Goal: Register for event/course

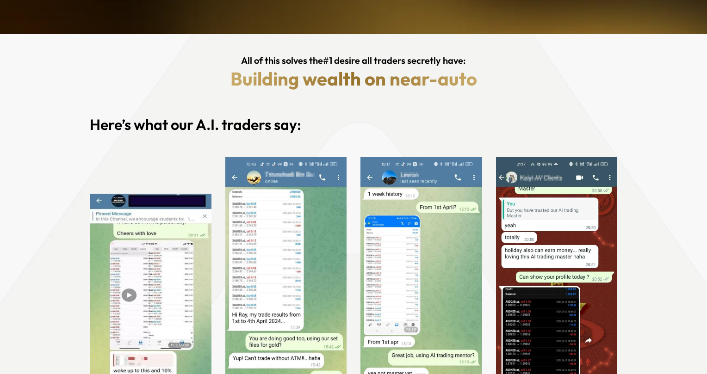
scroll to position [1056, 0]
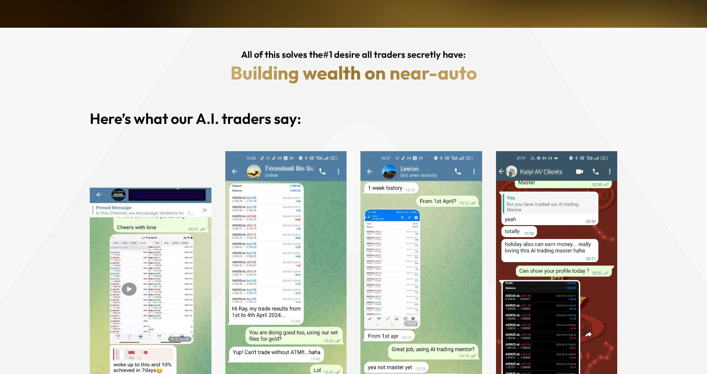
click at [258, 231] on img at bounding box center [286, 287] width 122 height 272
click at [156, 270] on img at bounding box center [151, 287] width 122 height 198
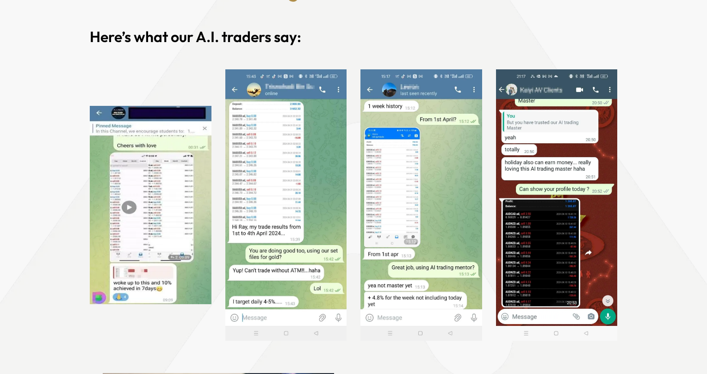
scroll to position [1210, 0]
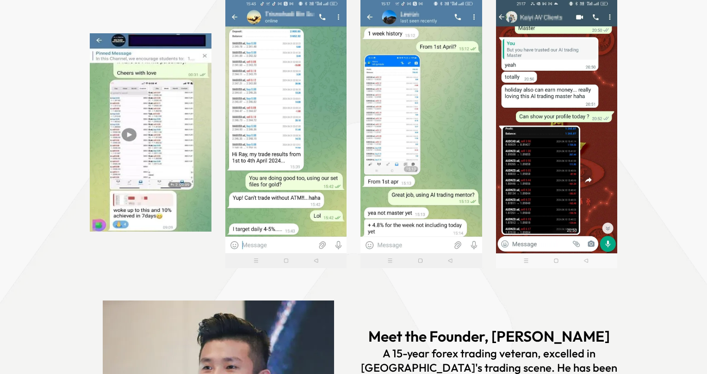
click at [149, 180] on img at bounding box center [151, 132] width 122 height 198
click at [415, 146] on img at bounding box center [421, 133] width 122 height 272
click at [527, 154] on img at bounding box center [557, 132] width 122 height 271
click at [429, 147] on img at bounding box center [421, 133] width 122 height 272
click at [277, 138] on img at bounding box center [286, 133] width 122 height 272
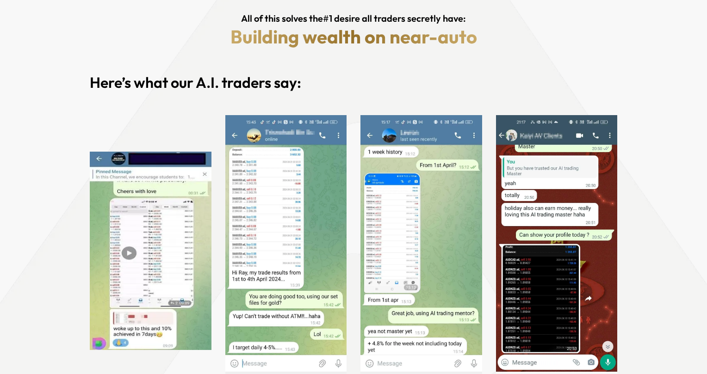
scroll to position [1056, 0]
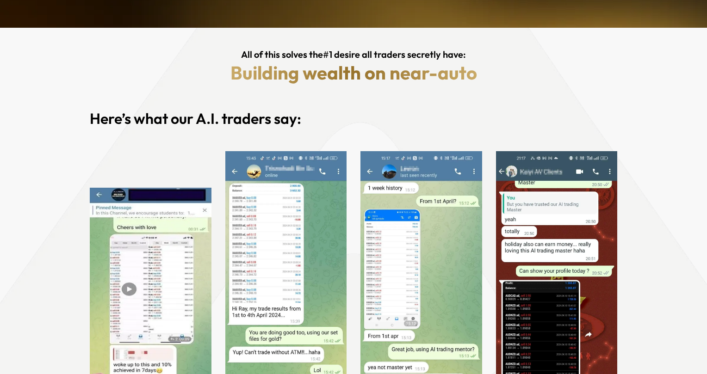
click at [348, 136] on div "Here’s what our A.I. traders say:" at bounding box center [353, 117] width 541 height 45
click at [350, 152] on div at bounding box center [286, 287] width 131 height 281
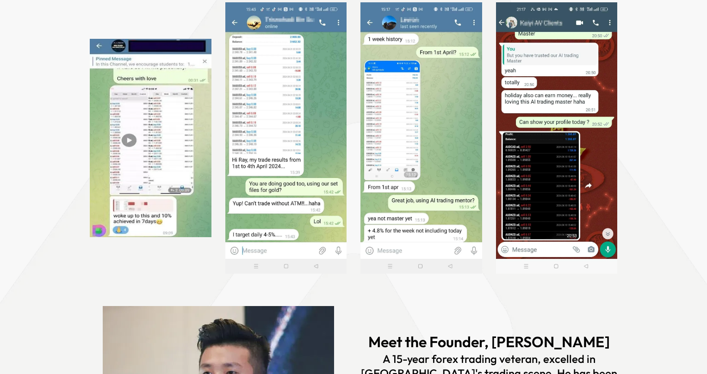
scroll to position [1210, 0]
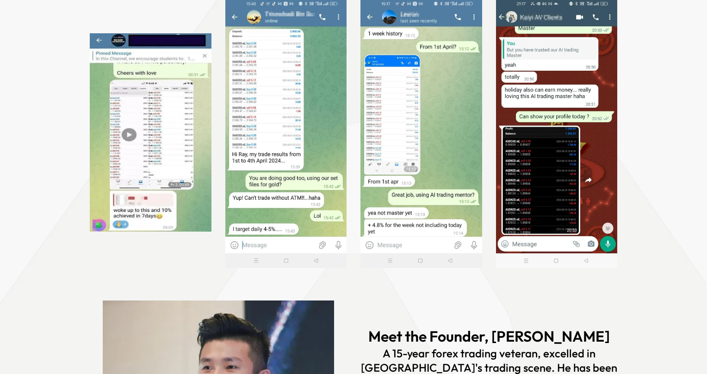
click at [269, 158] on img at bounding box center [286, 133] width 122 height 272
click at [269, 163] on img at bounding box center [286, 133] width 122 height 272
click at [404, 166] on img at bounding box center [421, 133] width 122 height 272
click at [408, 196] on img at bounding box center [421, 133] width 122 height 272
click at [427, 199] on img at bounding box center [421, 133] width 122 height 272
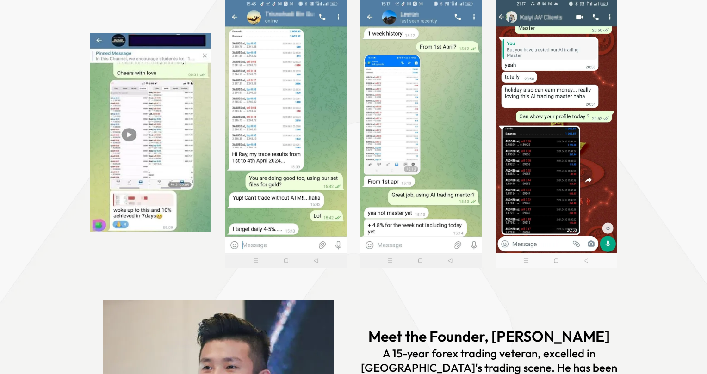
click at [125, 135] on img at bounding box center [151, 132] width 122 height 198
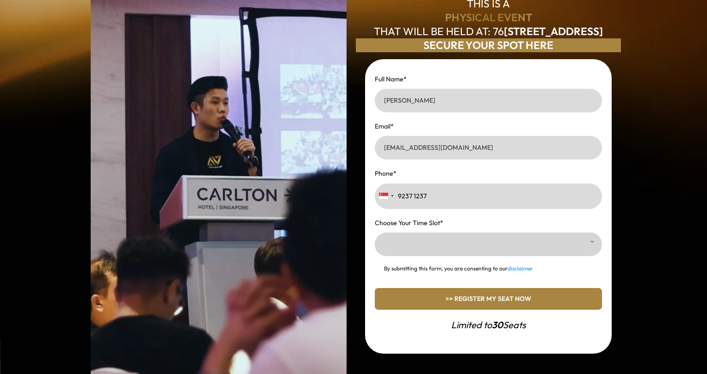
scroll to position [285, 0]
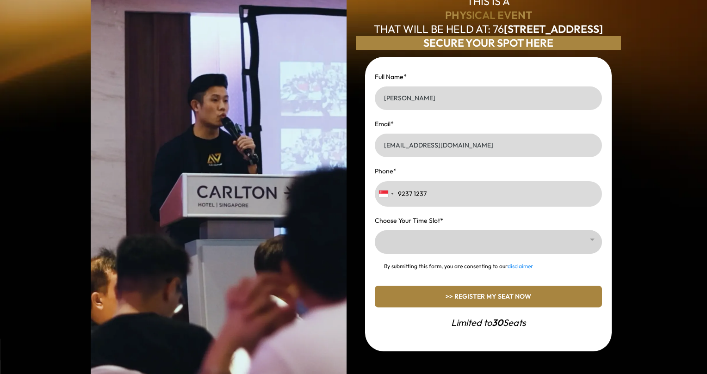
click at [240, 197] on img at bounding box center [219, 177] width 256 height 468
click at [363, 173] on section "Full Name * Teck Chuan Chua Email * chua_tc@yahoo.com.sg Phone * United States …" at bounding box center [488, 218] width 265 height 360
click at [431, 250] on div at bounding box center [488, 242] width 227 height 24
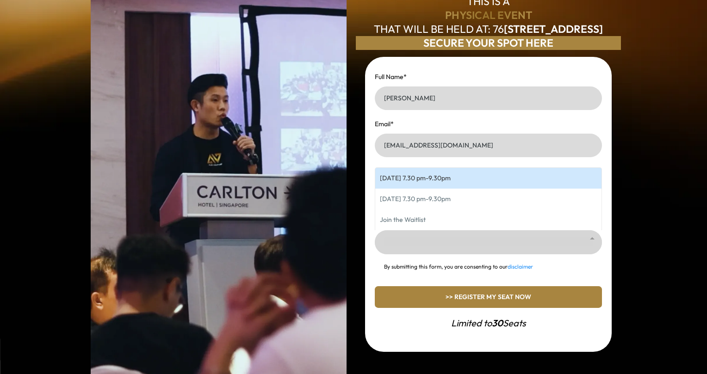
click at [670, 103] on div "DISCOVER HOW THIS PIONEERING, VENTURE CAPITALIST-BACKED AI TECHNOLOGY IN SINGAP…" at bounding box center [353, 120] width 707 height 811
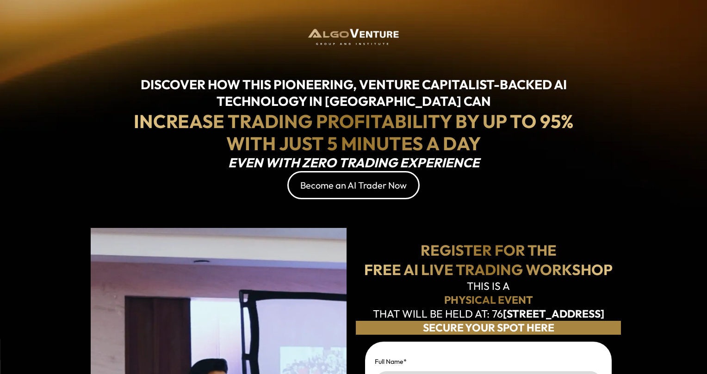
scroll to position [285, 0]
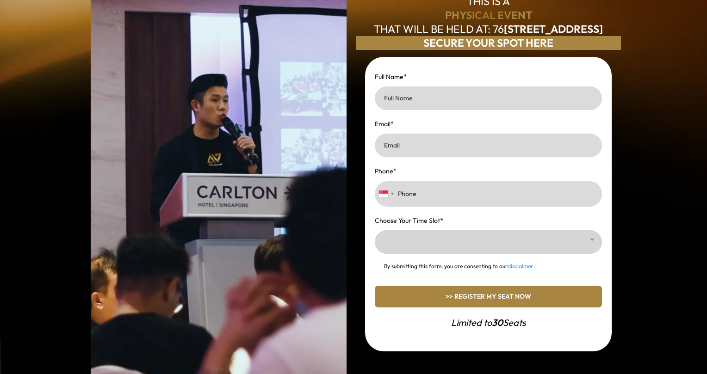
click at [449, 205] on input "Phone *" at bounding box center [488, 193] width 227 height 25
type input "9237 1237"
type input "Teck Chuan Chua"
type input "chua_tc@yahoo.com.sg"
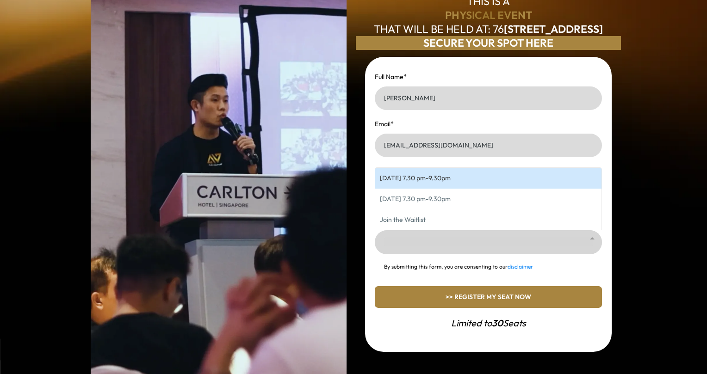
click at [460, 252] on div at bounding box center [488, 242] width 227 height 24
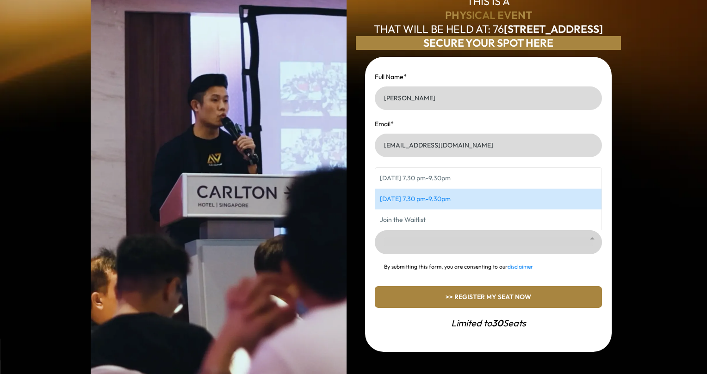
click at [451, 203] on span "Friday, 29 August 2025, 7.30 pm-9.30pm" at bounding box center [415, 199] width 71 height 8
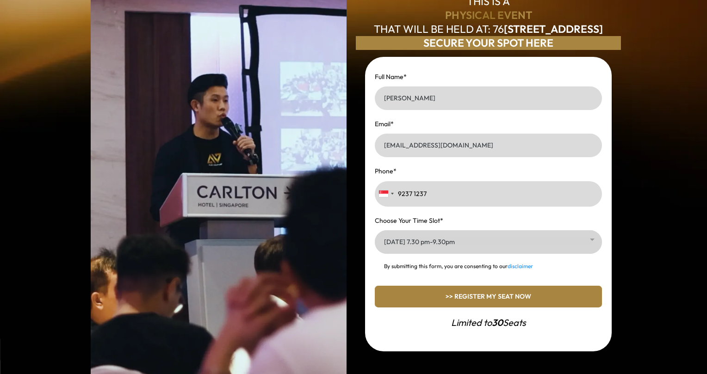
click at [386, 271] on p "By submitting this form, you are consenting to our disclaimer" at bounding box center [488, 266] width 209 height 8
drag, startPoint x: 386, startPoint y: 276, endPoint x: 473, endPoint y: 276, distance: 87.0
click at [473, 271] on p "By submitting this form, you are consenting to our disclaimer" at bounding box center [488, 266] width 209 height 8
click at [468, 284] on div "Full Name * Teck Chuan Chua Email * chua_tc@yahoo.com.sg Phone * United States …" at bounding box center [488, 204] width 228 height 295
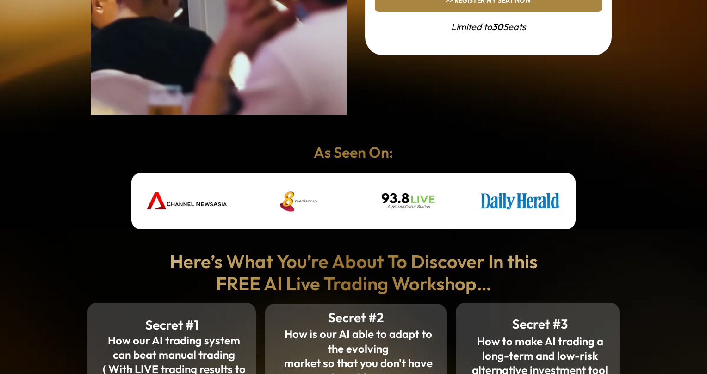
scroll to position [594, 0]
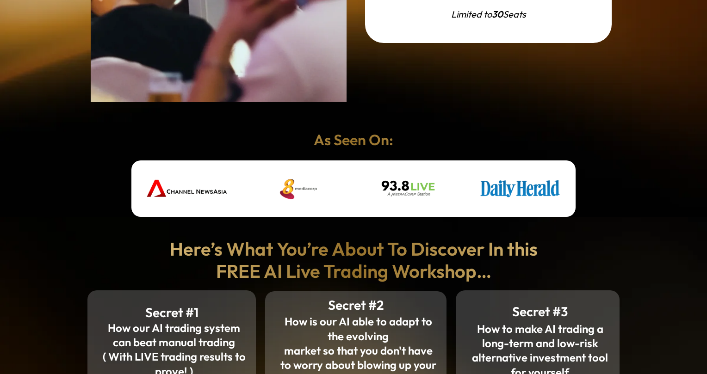
click at [278, 251] on strong "Here’s What You’re About To Discover In this" at bounding box center [354, 248] width 368 height 23
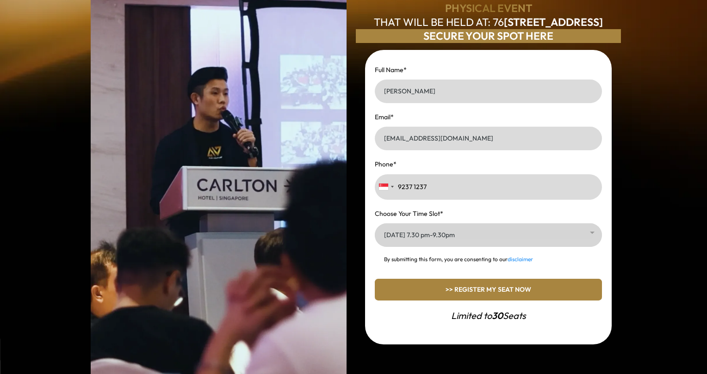
scroll to position [285, 0]
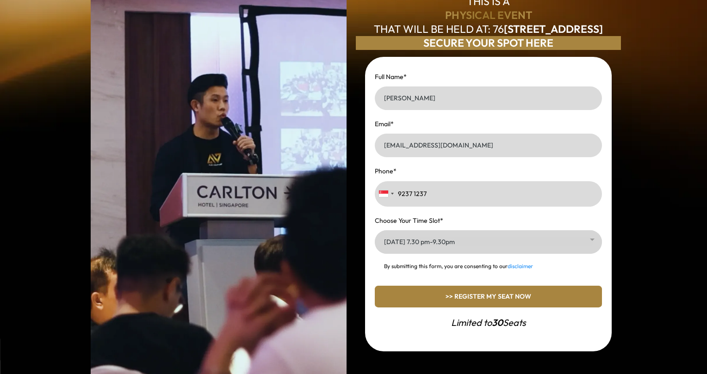
click at [352, 217] on div at bounding box center [219, 177] width 270 height 486
click at [357, 231] on section "Full Name * Teck Chuan Chua Email * chua_tc@yahoo.com.sg Phone * United States …" at bounding box center [488, 218] width 265 height 360
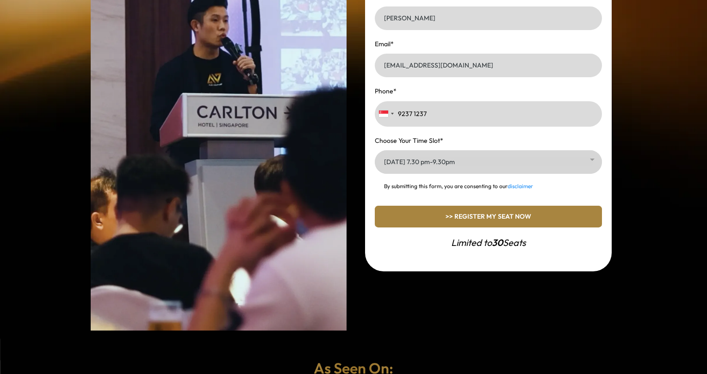
scroll to position [362, 0]
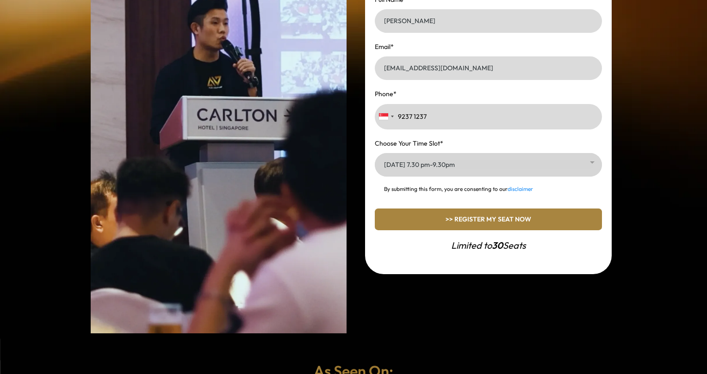
click at [358, 231] on section "Full Name * Teck Chuan Chua Email * chua_tc@yahoo.com.sg Phone * United States …" at bounding box center [488, 141] width 265 height 360
click at [356, 219] on section "Full Name * Teck Chuan Chua Email * chua_tc@yahoo.com.sg Phone * United States …" at bounding box center [488, 141] width 265 height 360
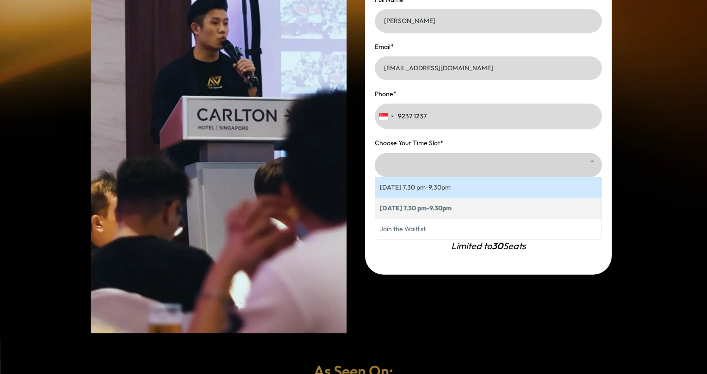
click at [370, 186] on div "Full Name * Teck Chuan Chua Email * chua_tc@yahoo.com.sg Phone * United States …" at bounding box center [488, 127] width 247 height 295
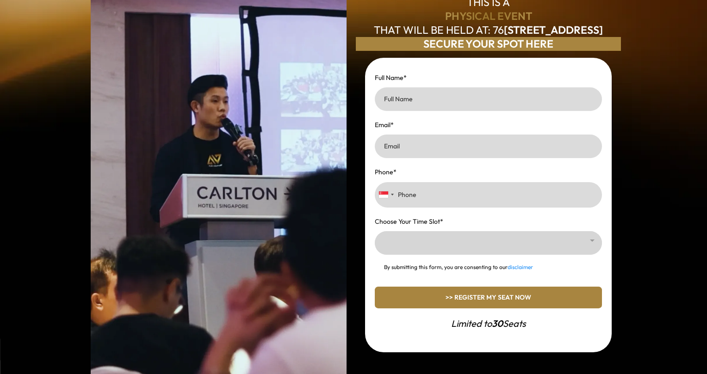
scroll to position [309, 0]
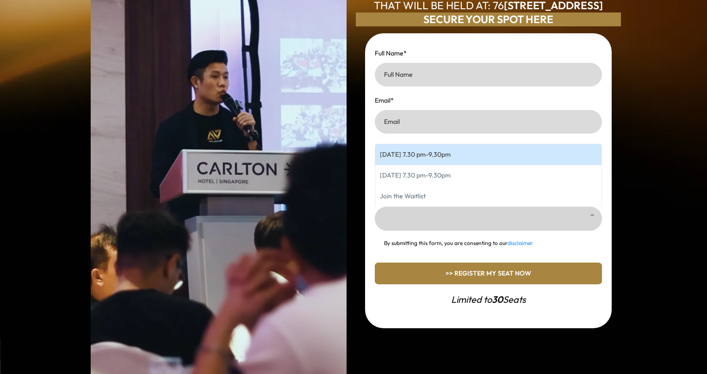
click at [484, 231] on div at bounding box center [488, 219] width 227 height 24
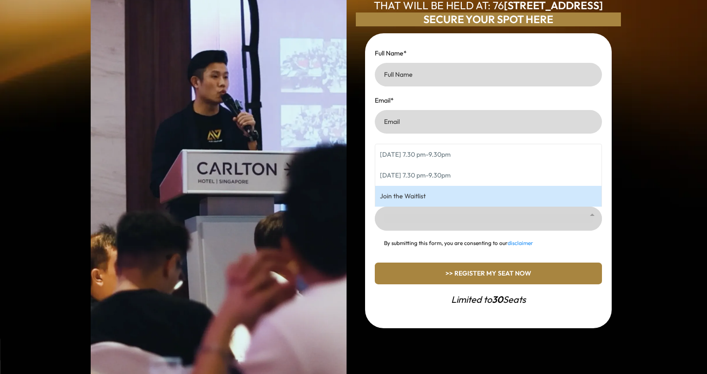
click at [657, 203] on div "DISCOVER HOW THIS PIONEERING, VENTURE CAPITALIST-BACKED AI TECHNOLOGY IN SINGAP…" at bounding box center [353, 96] width 707 height 811
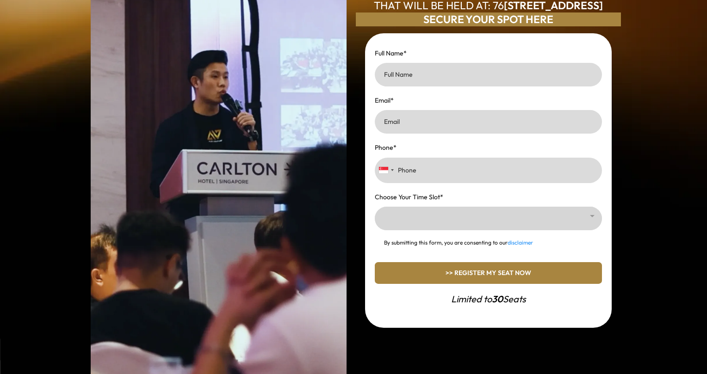
click at [657, 203] on div "DISCOVER HOW THIS PIONEERING, VENTURE CAPITALIST-BACKED AI TECHNOLOGY IN SINGAP…" at bounding box center [353, 96] width 707 height 811
click at [643, 186] on div "DISCOVER HOW THIS PIONEERING, VENTURE CAPITALIST-BACKED AI TECHNOLOGY IN SINGAP…" at bounding box center [353, 96] width 707 height 811
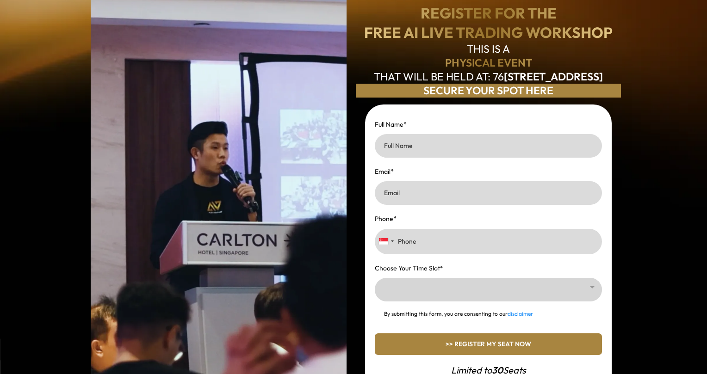
scroll to position [231, 0]
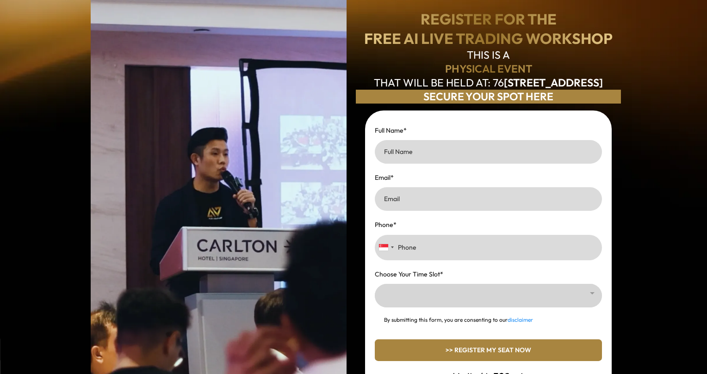
click at [643, 184] on div "DISCOVER HOW THIS PIONEERING, VENTURE CAPITALIST-BACKED AI TECHNOLOGY IN SINGAP…" at bounding box center [353, 174] width 707 height 811
click at [496, 160] on input "Full Name *" at bounding box center [488, 152] width 227 height 24
type input "Teck Chuan Chua"
type input "chua_tc@yahoo.com.sg"
type input "9237 1237"
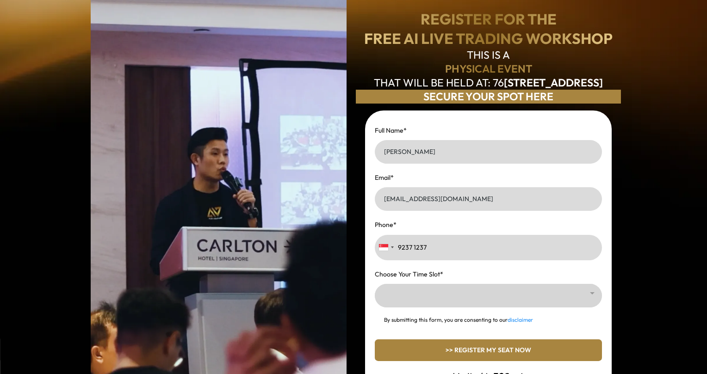
click at [456, 234] on div "Phone * United States +1 United Kingdom +44 Canada +1 Australia +61 Afghanistan…" at bounding box center [488, 240] width 228 height 42
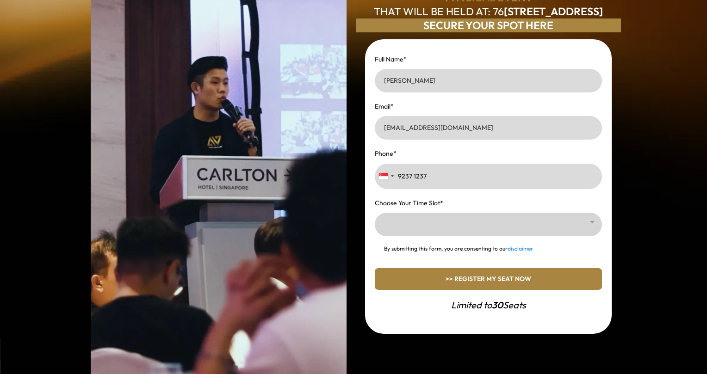
scroll to position [309, 0]
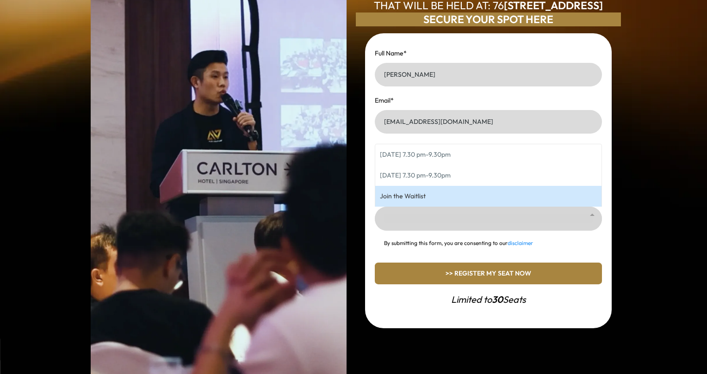
click at [447, 224] on div at bounding box center [488, 219] width 227 height 24
click at [422, 200] on span "Join the Waitlist" at bounding box center [403, 196] width 46 height 8
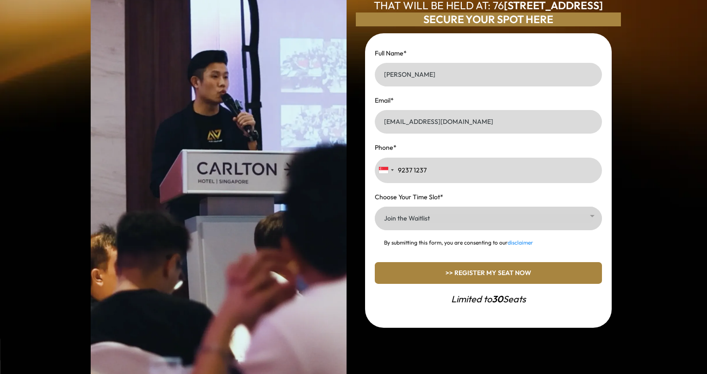
click at [654, 219] on div "DISCOVER HOW THIS PIONEERING, VENTURE CAPITALIST-BACKED AI TECHNOLOGY IN SINGAP…" at bounding box center [353, 96] width 707 height 811
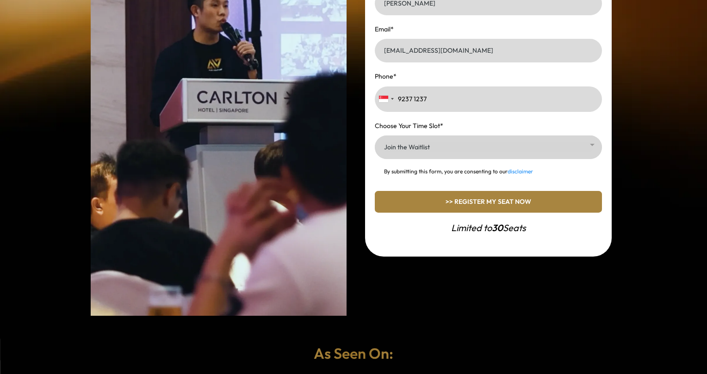
scroll to position [385, 0]
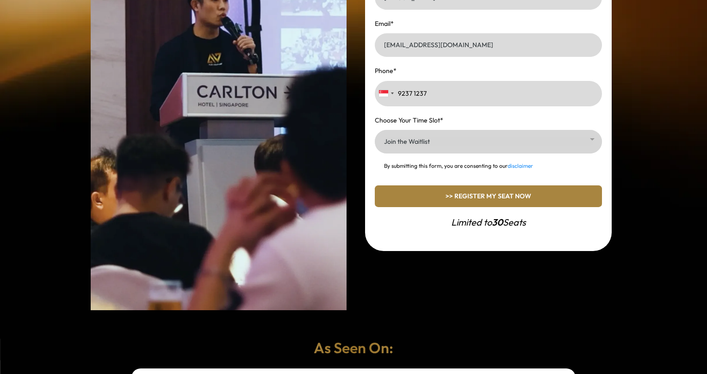
click at [491, 202] on p ">> REGISTER MY SEAT NOW" at bounding box center [488, 197] width 217 height 12
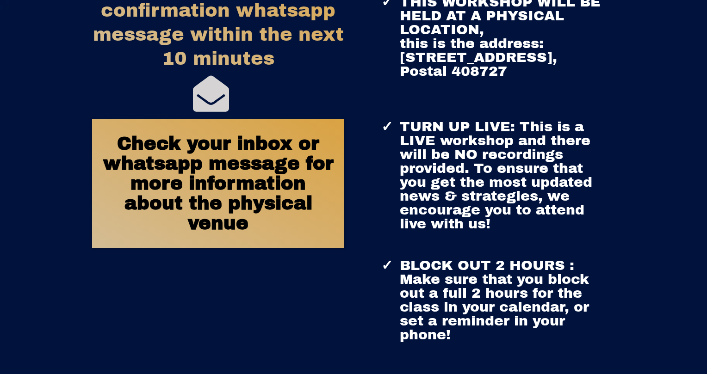
scroll to position [309, 0]
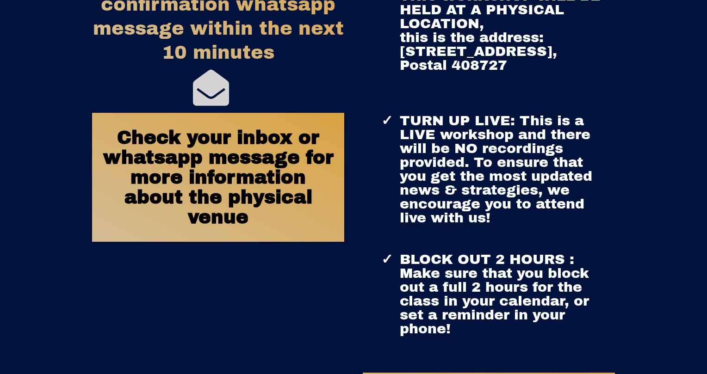
click at [371, 206] on div "THIS WORKSHOP WILL BE HELD AT A PHYSICAL LOCATION, this is the address: [STREET…" at bounding box center [489, 169] width 252 height 407
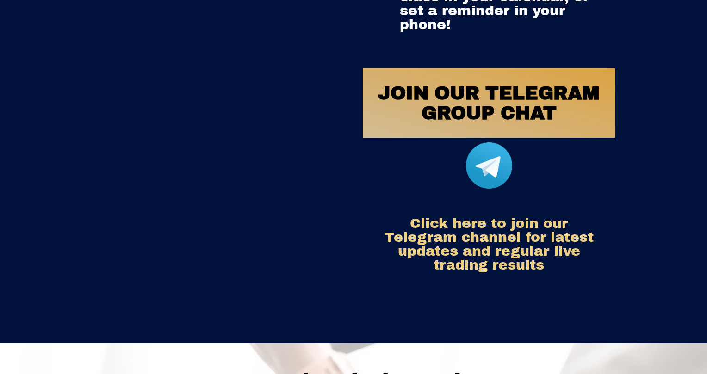
scroll to position [617, 0]
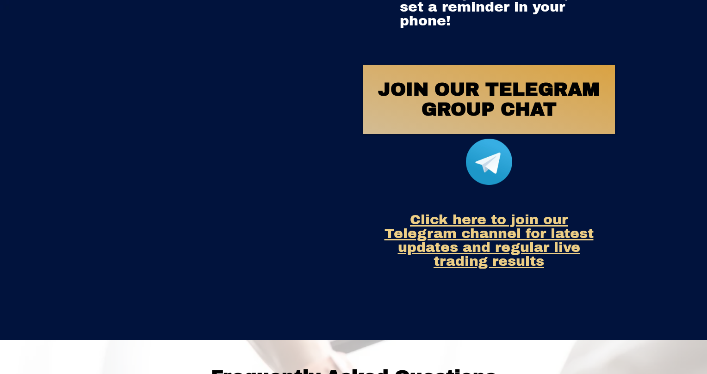
click at [486, 269] on link "Click here to join our Telegram channel for latest updates and regular live tra…" at bounding box center [489, 240] width 209 height 56
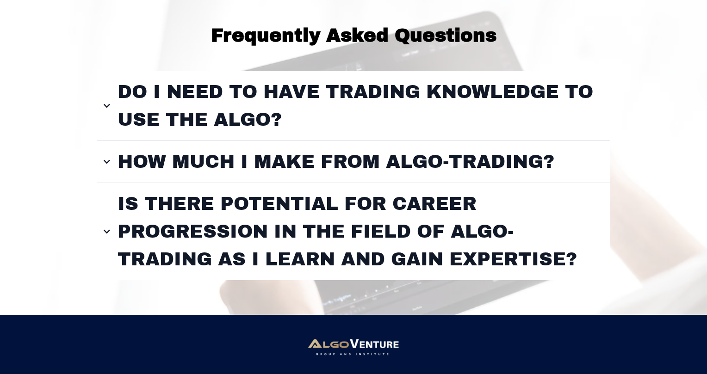
scroll to position [992, 0]
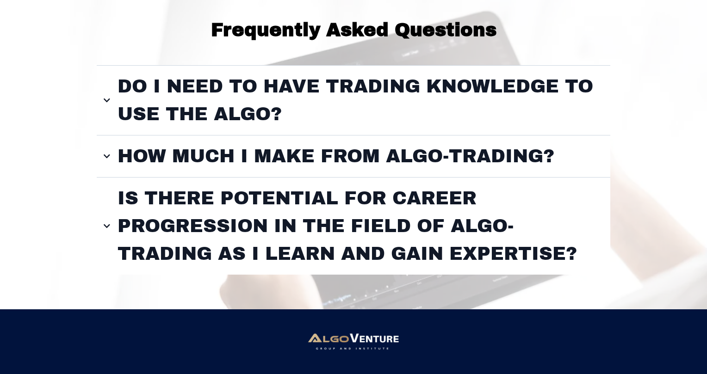
click at [377, 93] on h4 "DO I NEED TO HAVE TRADING KNOWLEDGE TO USE THE ALGO?" at bounding box center [361, 101] width 486 height 56
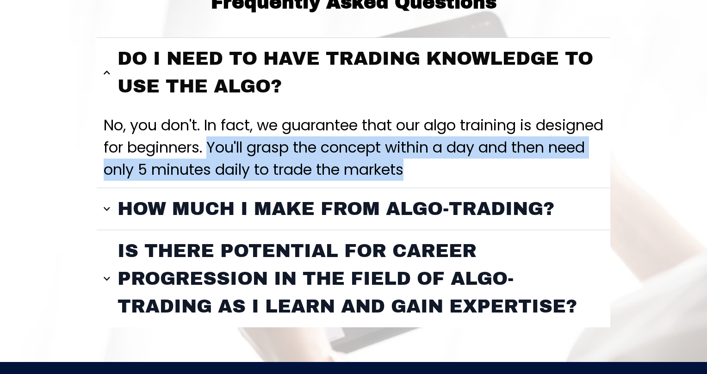
drag, startPoint x: 285, startPoint y: 178, endPoint x: 494, endPoint y: 208, distance: 211.8
click at [494, 181] on p "No, you don't. In fact, we guarantee that our algo training is designed for beg…" at bounding box center [354, 147] width 500 height 67
click at [496, 181] on p "No, you don't. In fact, we guarantee that our algo training is designed for beg…" at bounding box center [354, 147] width 500 height 67
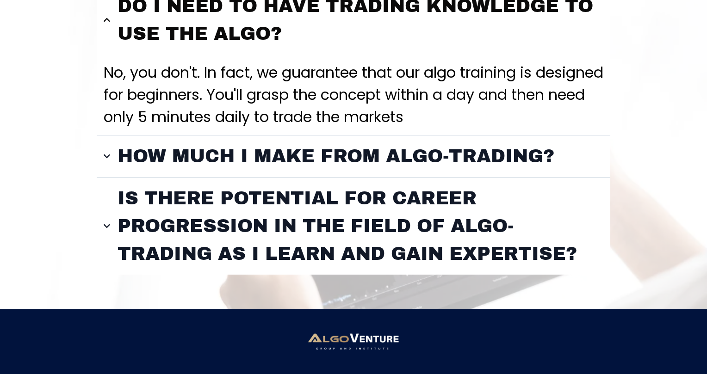
scroll to position [1069, 0]
click at [181, 162] on h4 "HOW MUCH I MAKE FROM ALGO-TRADING?" at bounding box center [336, 157] width 437 height 28
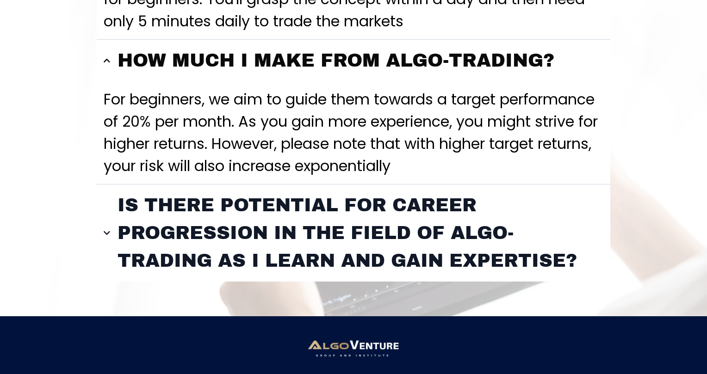
scroll to position [1146, 0]
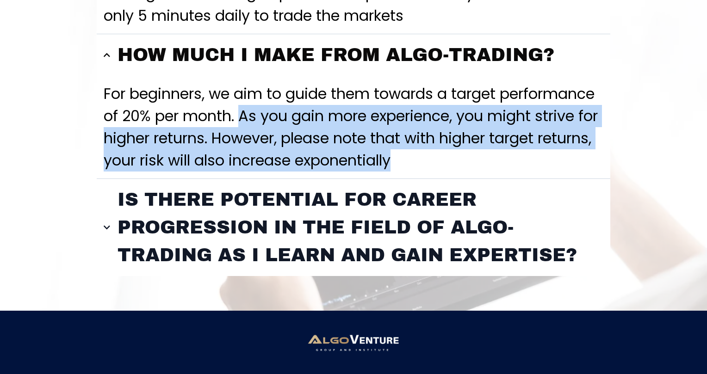
drag, startPoint x: 244, startPoint y: 143, endPoint x: 456, endPoint y: 193, distance: 218.2
click at [456, 172] on p "For beginners, we aim to guide them towards a target performance of 20% per mon…" at bounding box center [354, 127] width 500 height 89
click at [414, 172] on p "For beginners, we aim to guide them towards a target performance of 20% per mon…" at bounding box center [354, 127] width 500 height 89
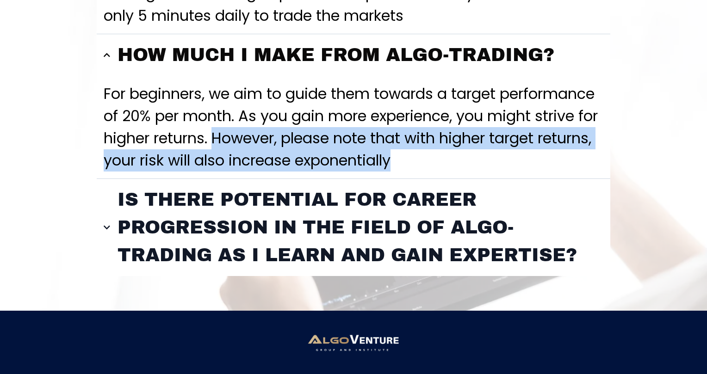
drag, startPoint x: 237, startPoint y: 168, endPoint x: 454, endPoint y: 198, distance: 219.0
click at [454, 172] on p "For beginners, we aim to guide them towards a target performance of 20% per mon…" at bounding box center [354, 127] width 500 height 89
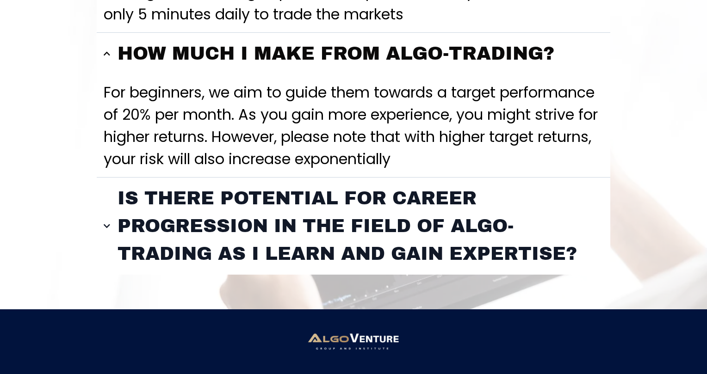
scroll to position [1175, 0]
click at [391, 242] on h4 "IS THERE POTENTIAL FOR CAREER PROGRESSION IN THE FIELD OF ALGO-TRADING AS I LEA…" at bounding box center [361, 226] width 486 height 83
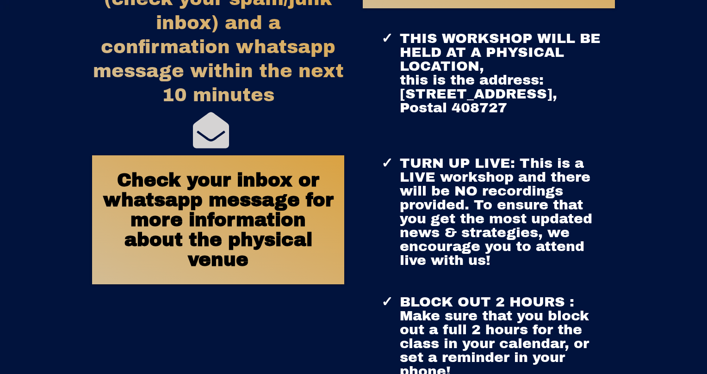
scroll to position [0, 0]
